Goal: Communication & Community: Ask a question

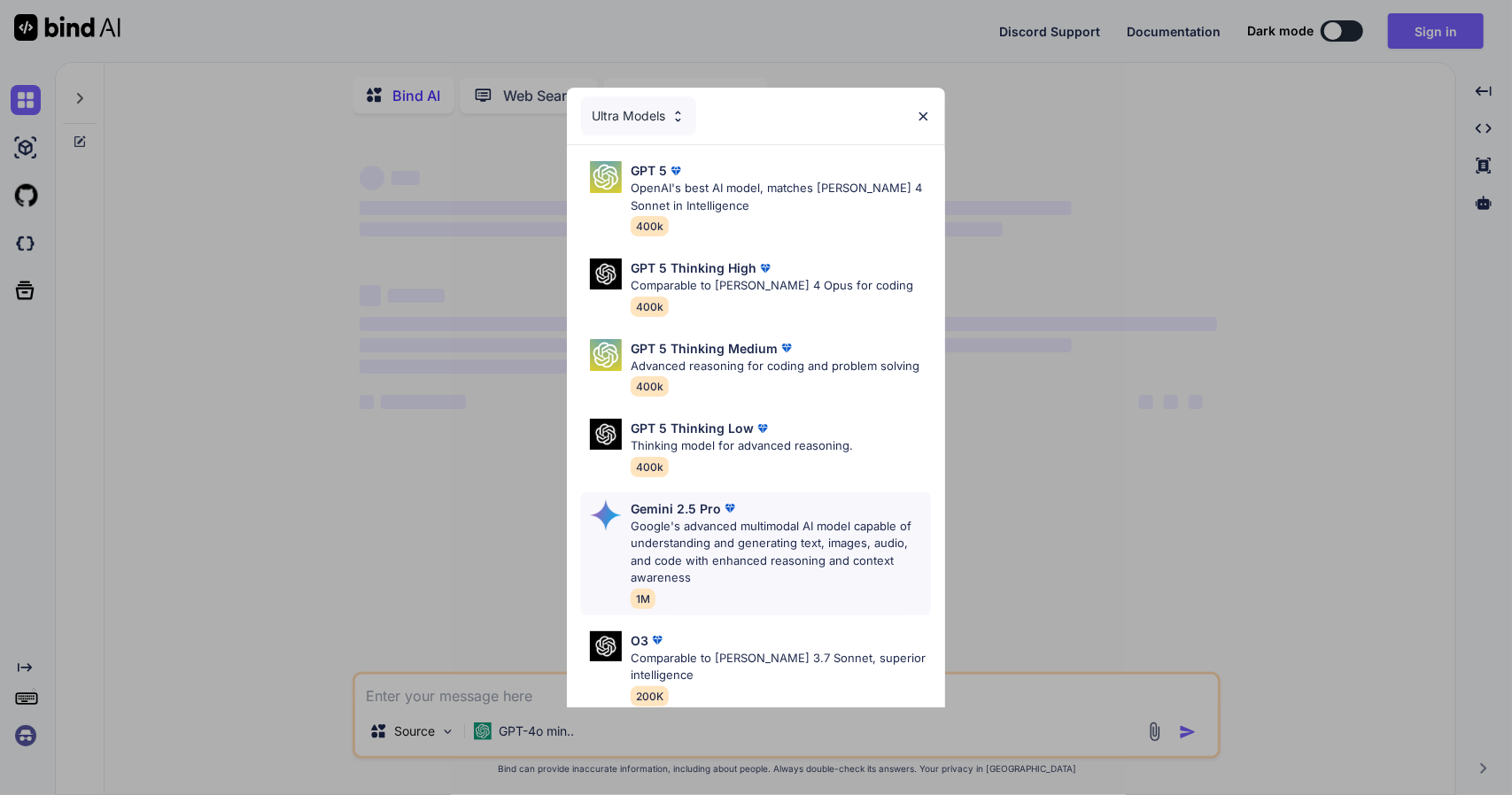
type textarea "x"
click at [922, 109] on img at bounding box center [924, 117] width 15 height 15
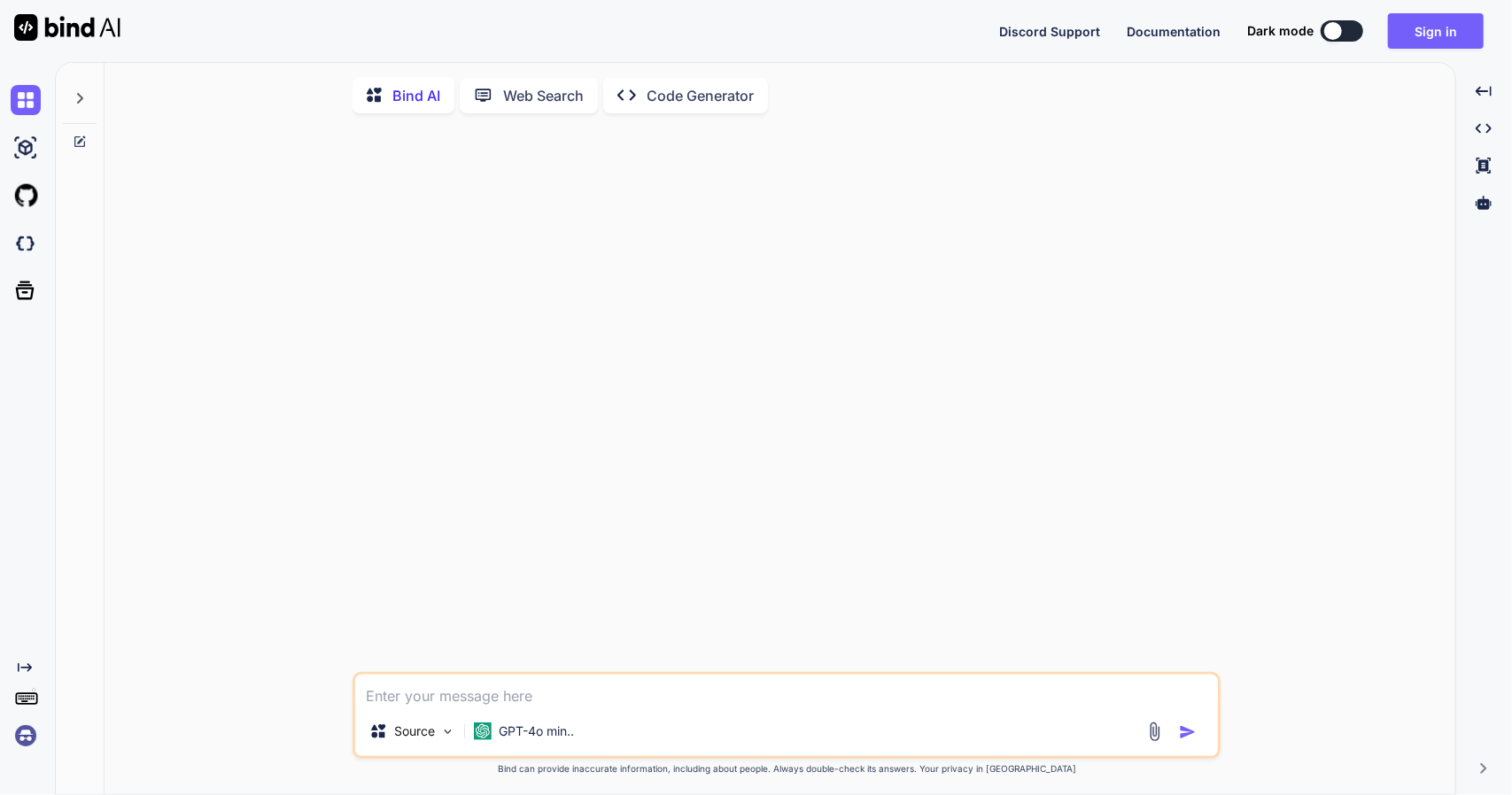
click at [766, 694] on textarea at bounding box center [787, 691] width 863 height 32
type textarea "e"
type textarea "x"
type textarea "eh"
type textarea "x"
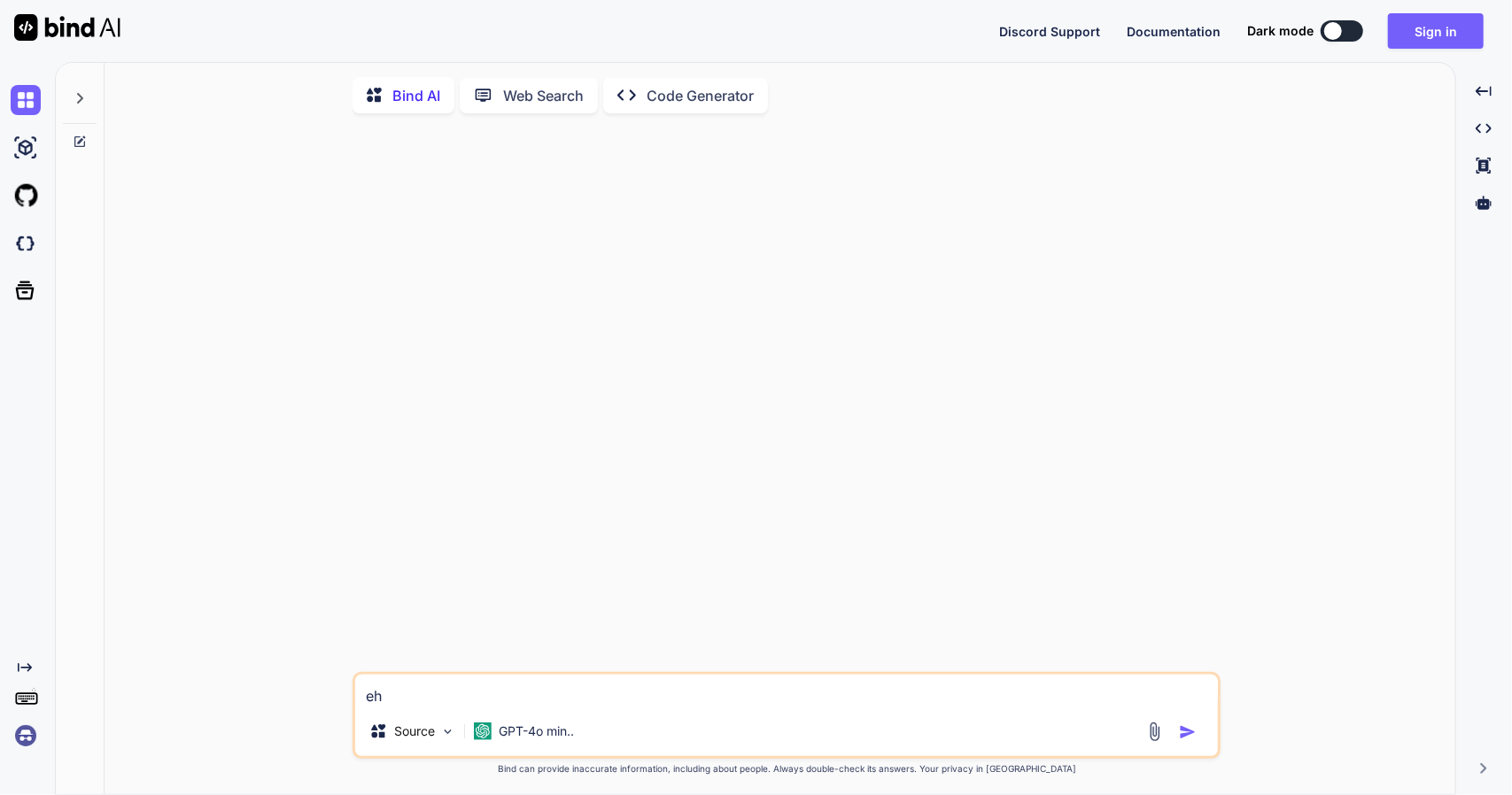
type textarea "ehy"
type textarea "x"
type textarea "eh"
type textarea "x"
type textarea "e"
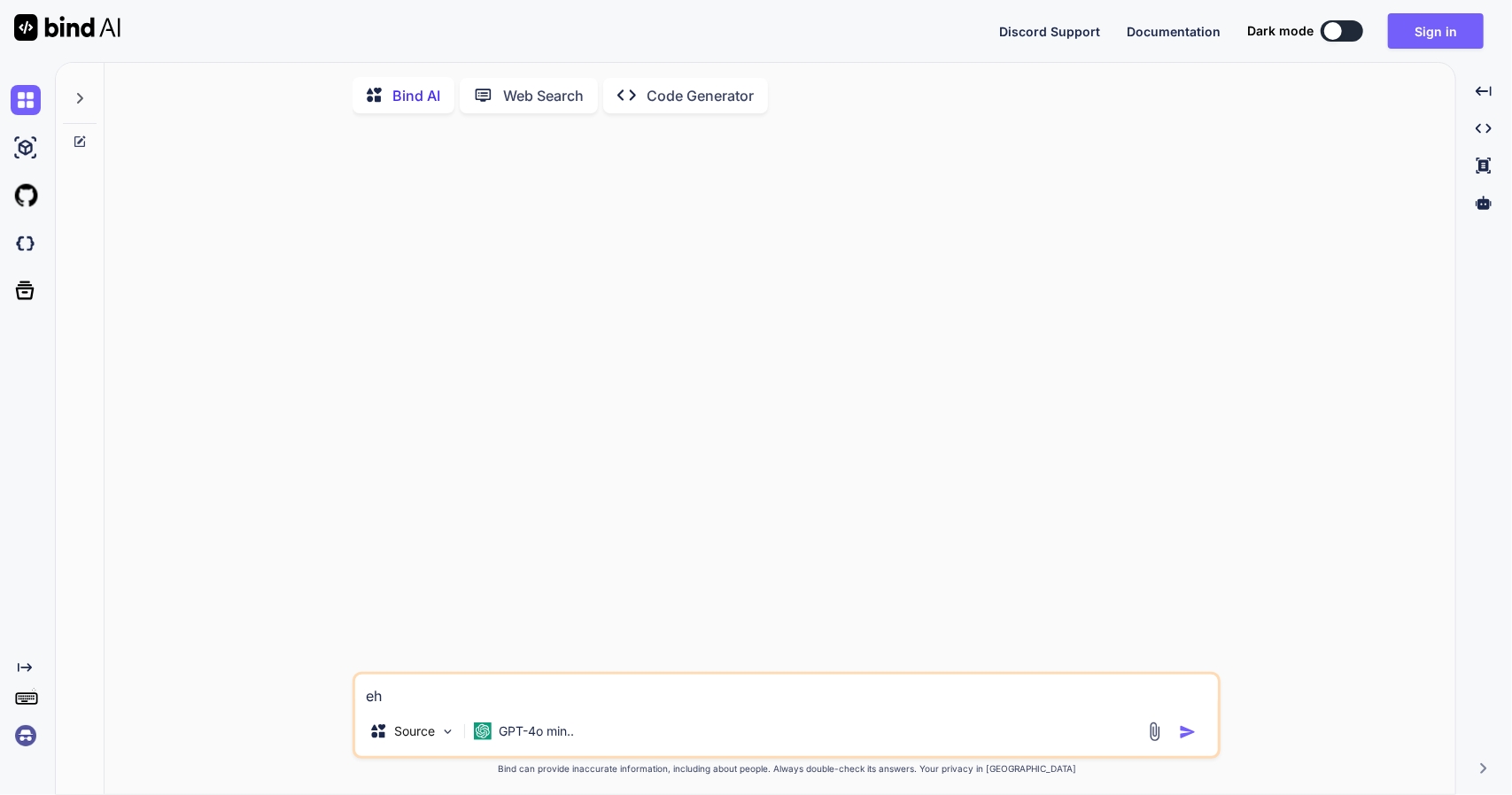
type textarea "x"
type textarea "h"
type textarea "x"
type textarea "he"
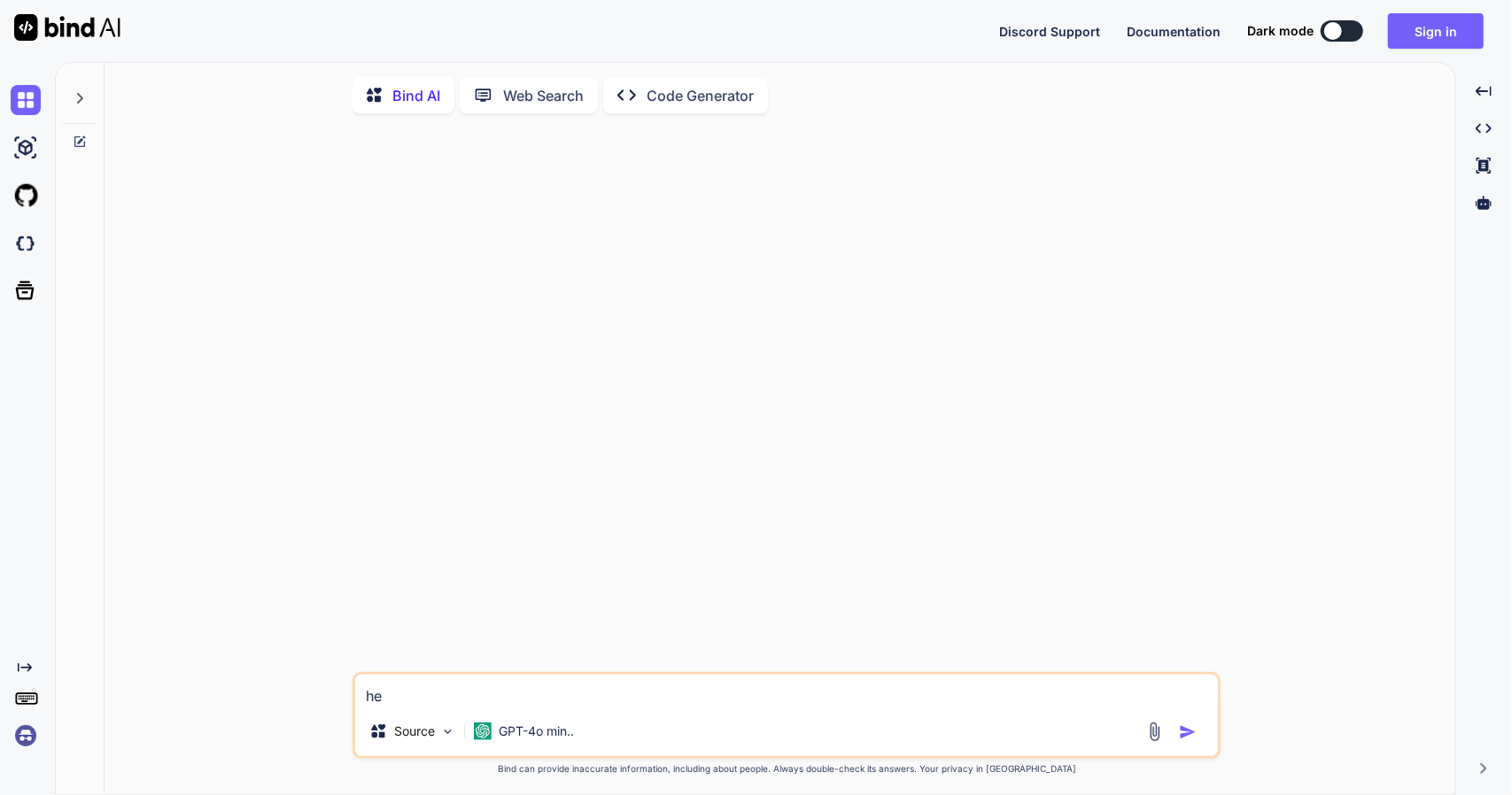
type textarea "x"
type textarea "hey"
type textarea "x"
type textarea "hey"
click at [1183, 735] on img "button" at bounding box center [1187, 731] width 18 height 18
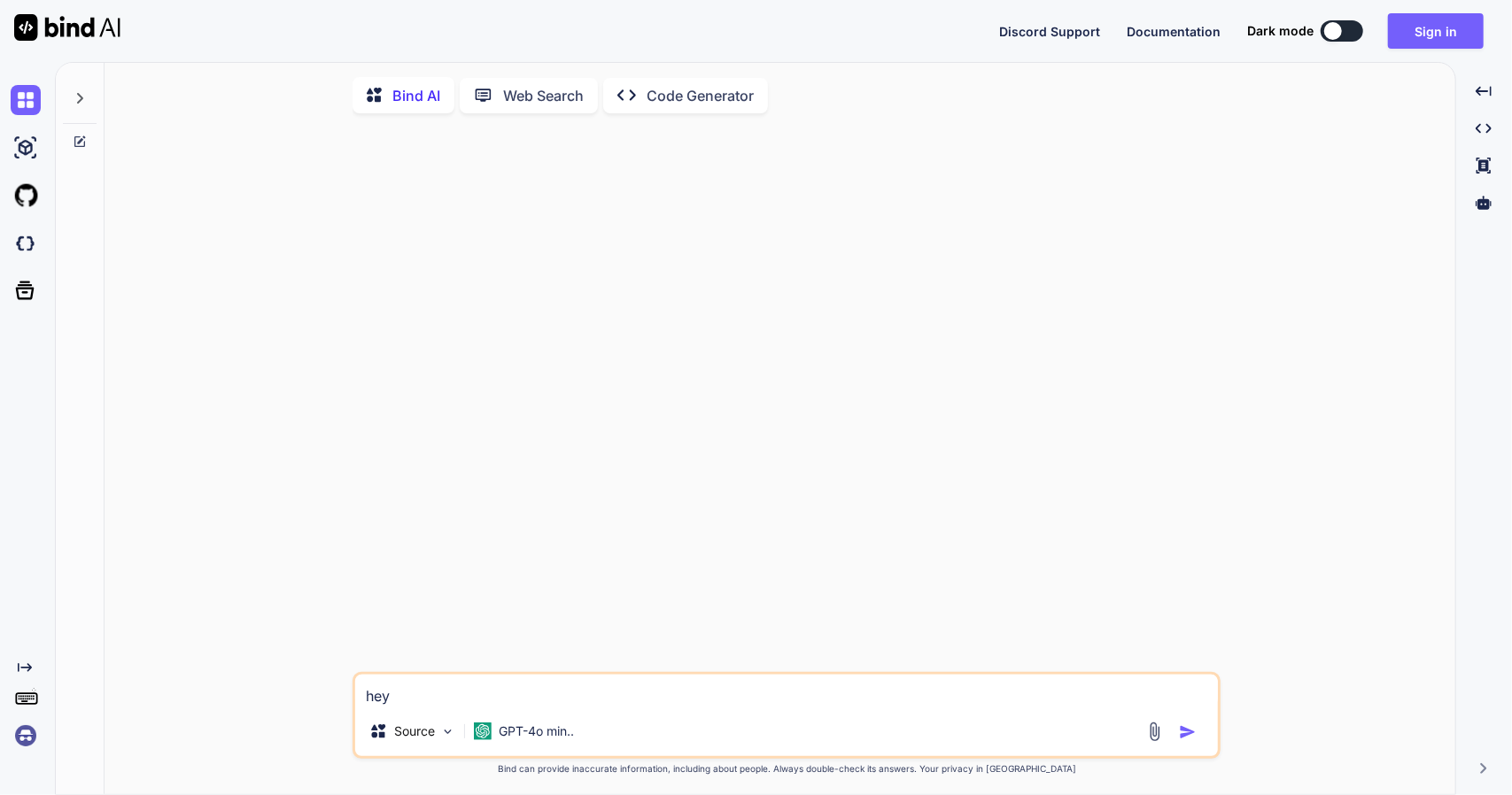
type textarea "x"
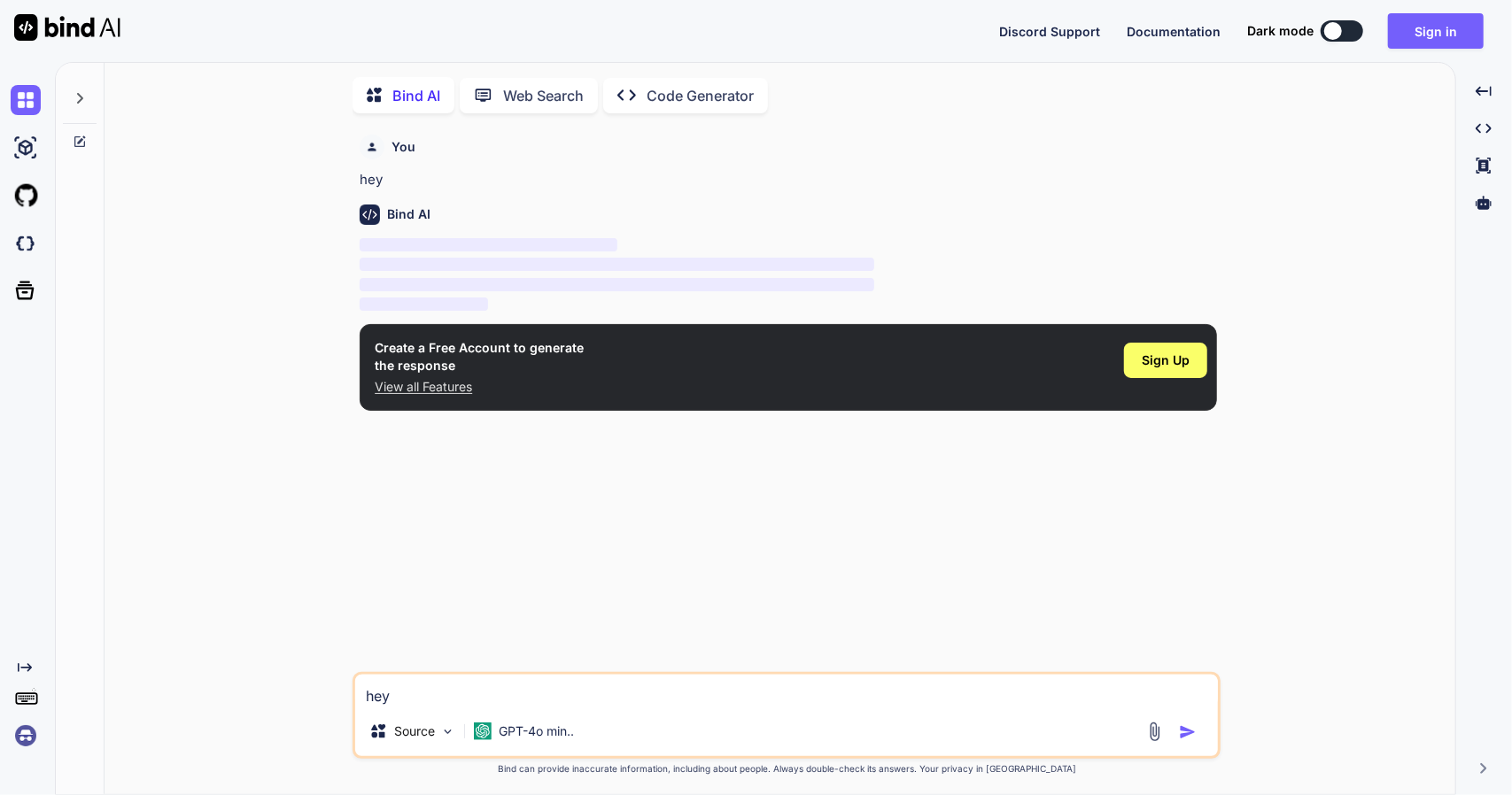
scroll to position [7, 0]
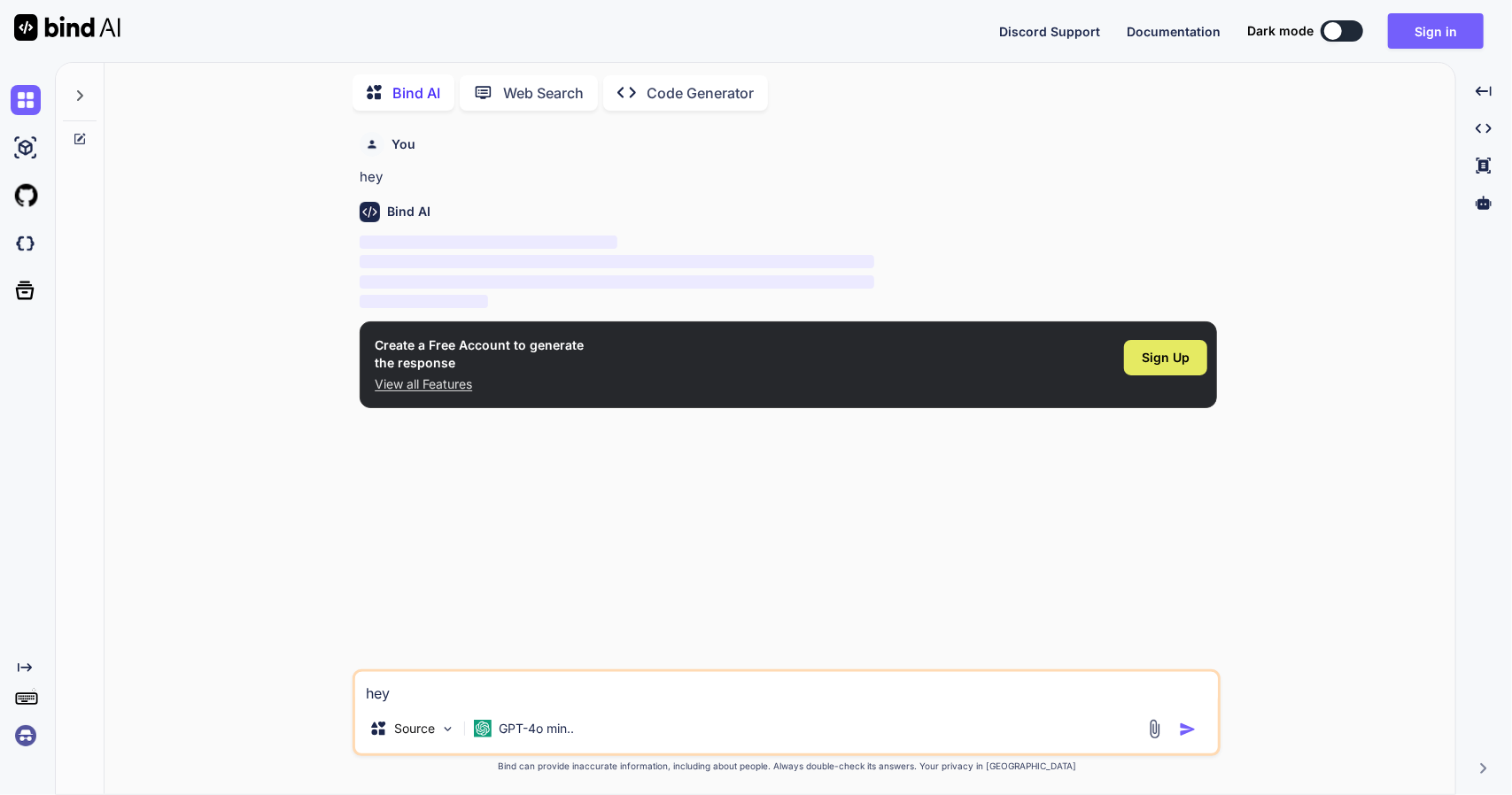
click at [1176, 344] on div "Sign Up" at bounding box center [1165, 357] width 84 height 35
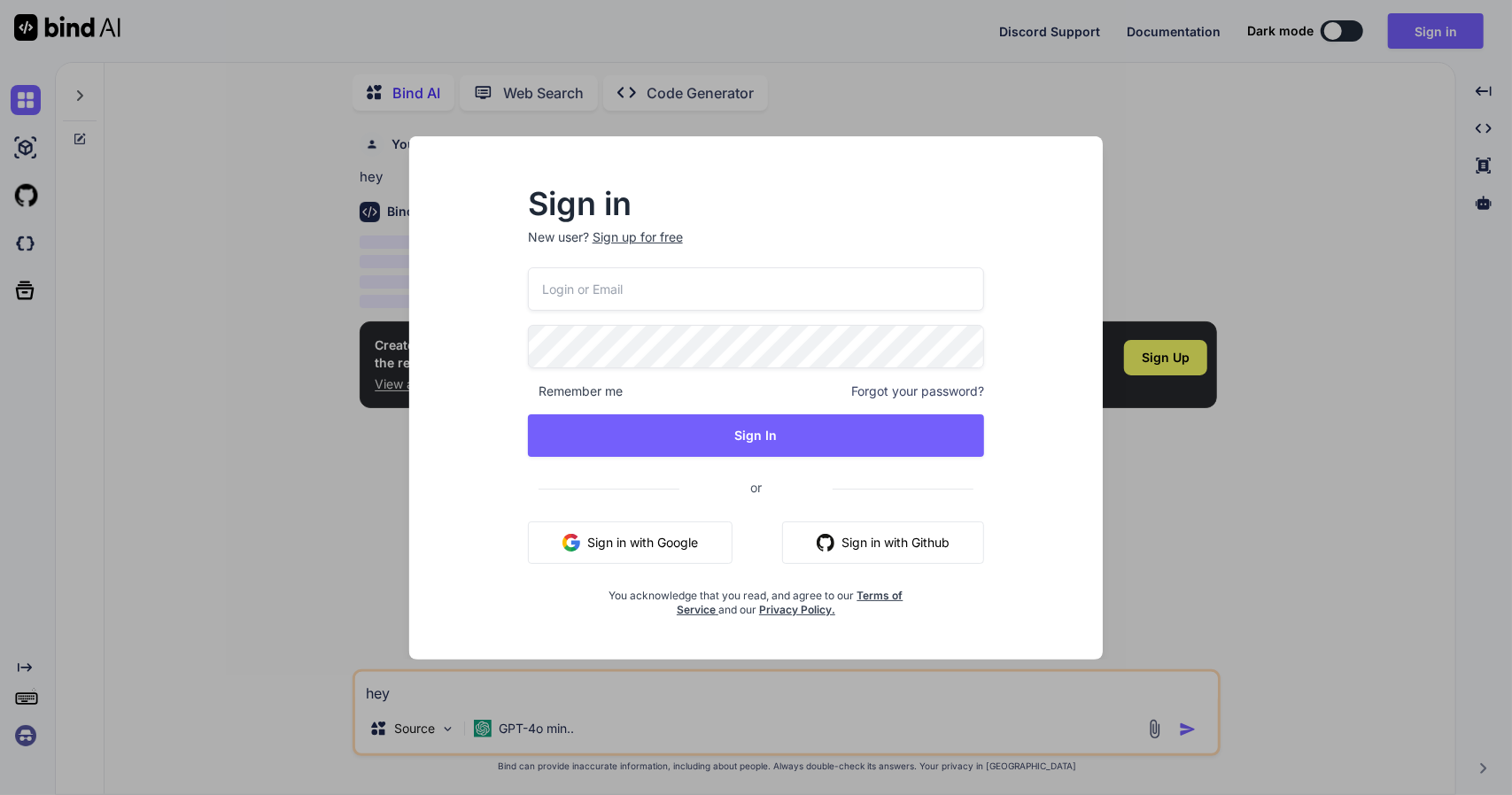
click at [658, 538] on button "Sign in with Google" at bounding box center [629, 542] width 204 height 43
